Goal: Information Seeking & Learning: Learn about a topic

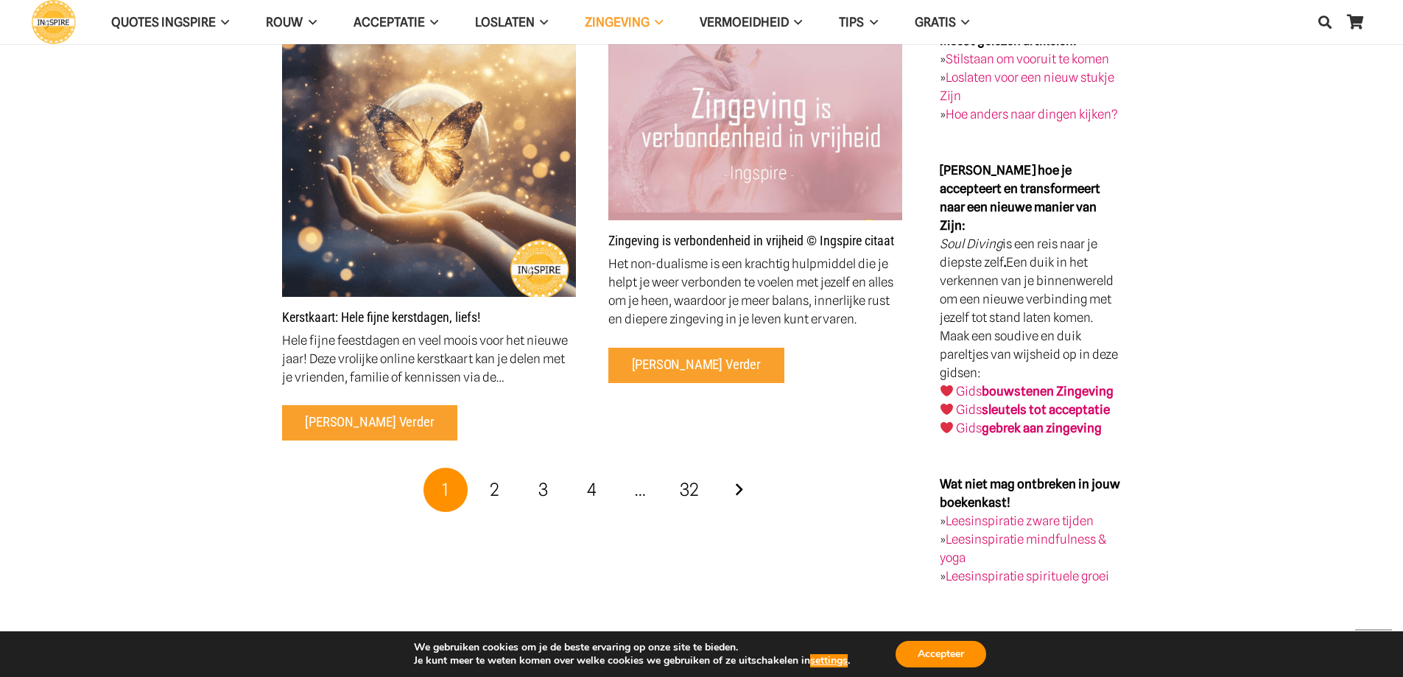
scroll to position [2945, 0]
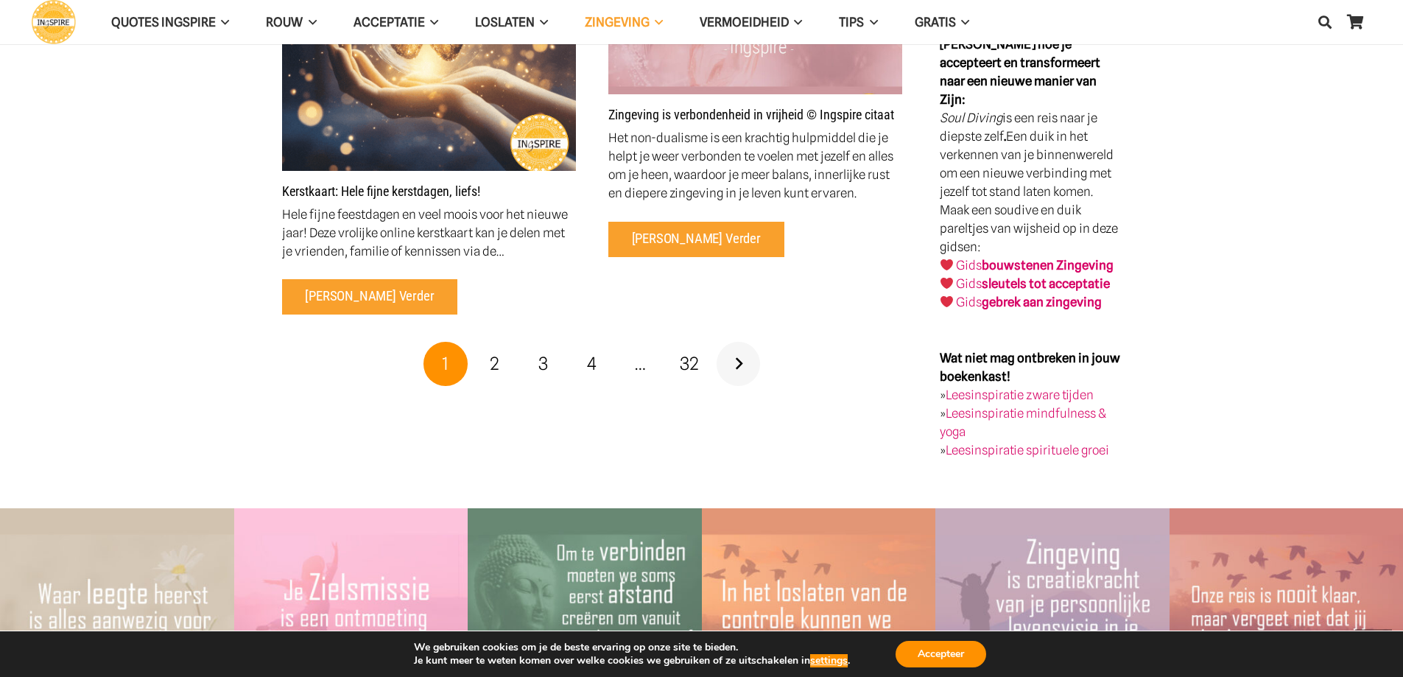
click at [736, 342] on link "Volgende" at bounding box center [738, 364] width 44 height 44
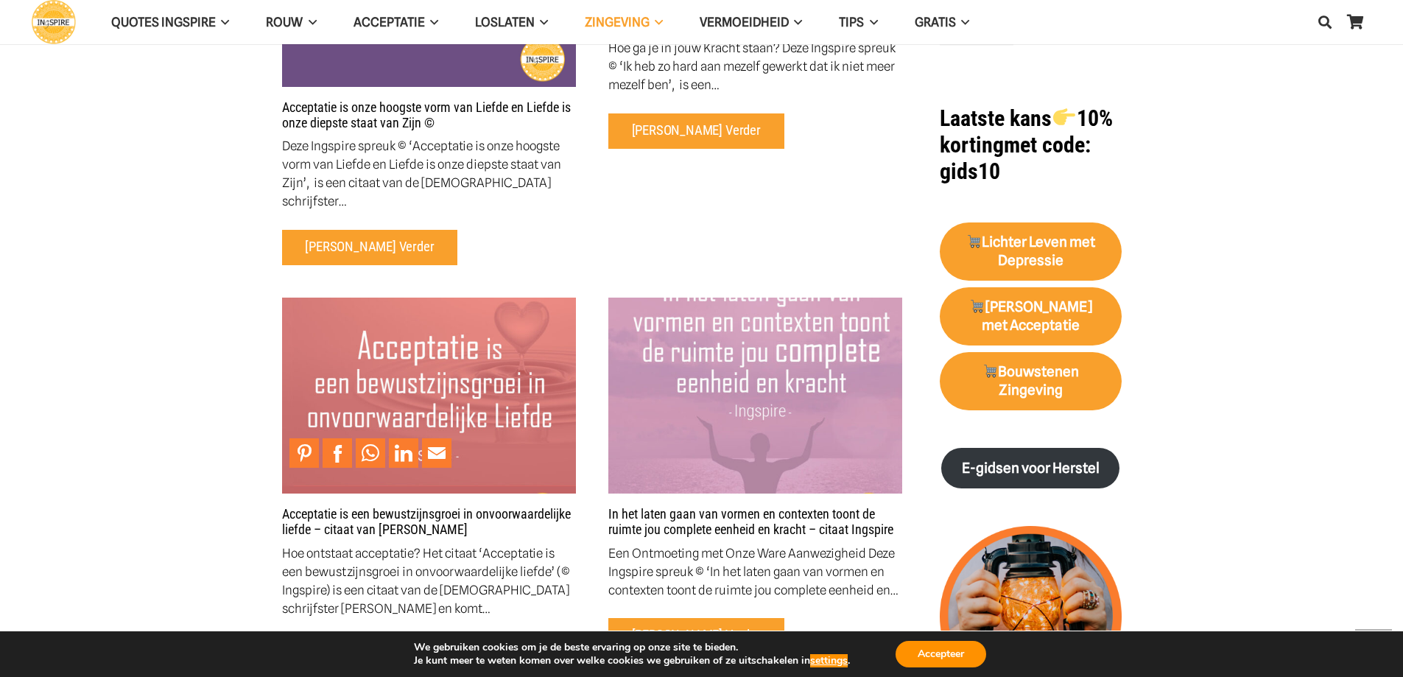
scroll to position [1399, 0]
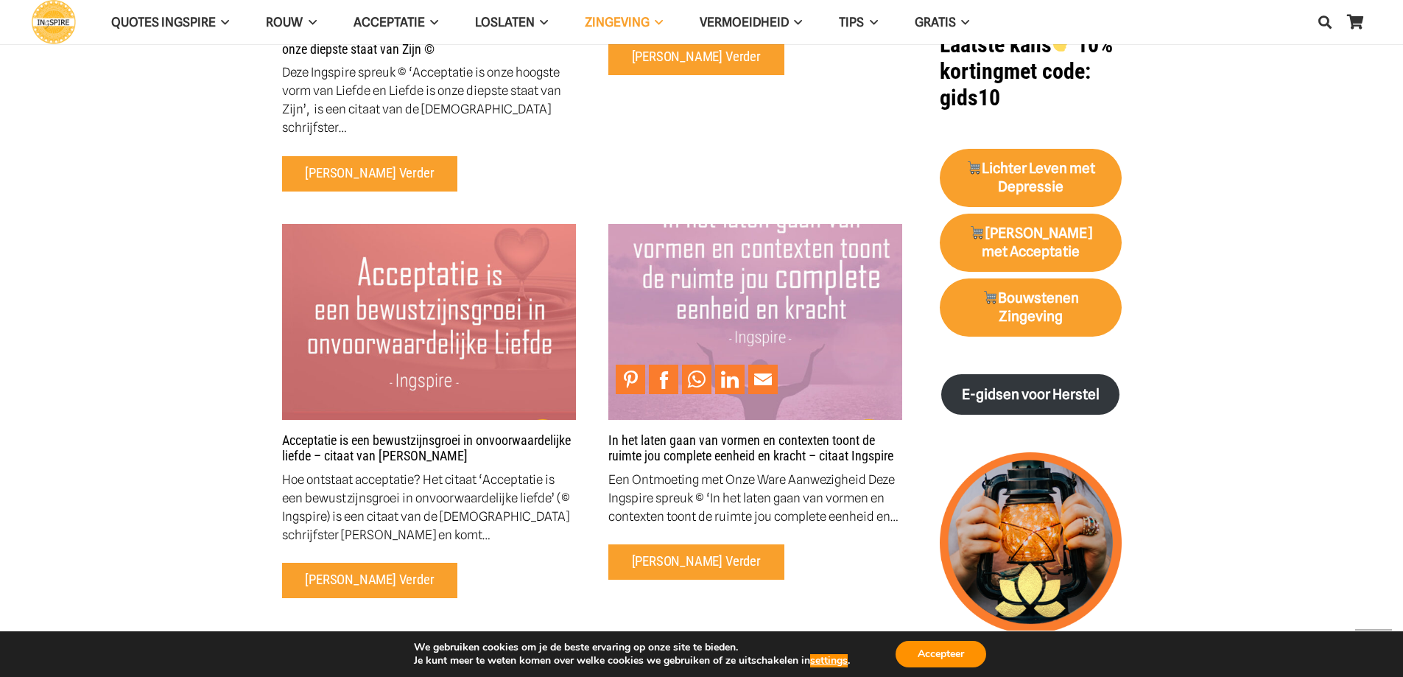
click at [784, 305] on img "In het laten gaan van vormen en contexten toont de ruimte jou complete eenheid …" at bounding box center [755, 322] width 294 height 196
